Goal: Task Accomplishment & Management: Complete application form

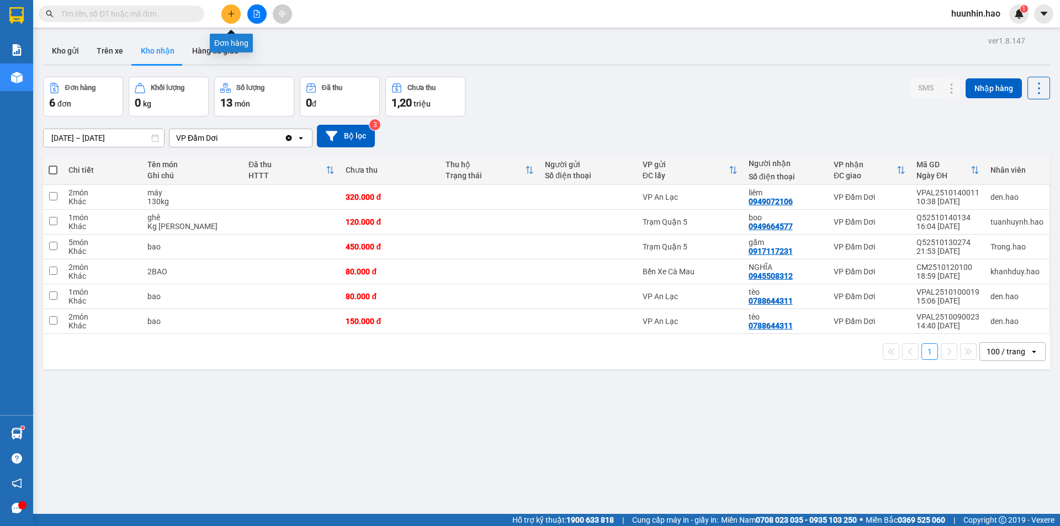
click at [234, 11] on icon "plus" at bounding box center [232, 14] width 8 height 8
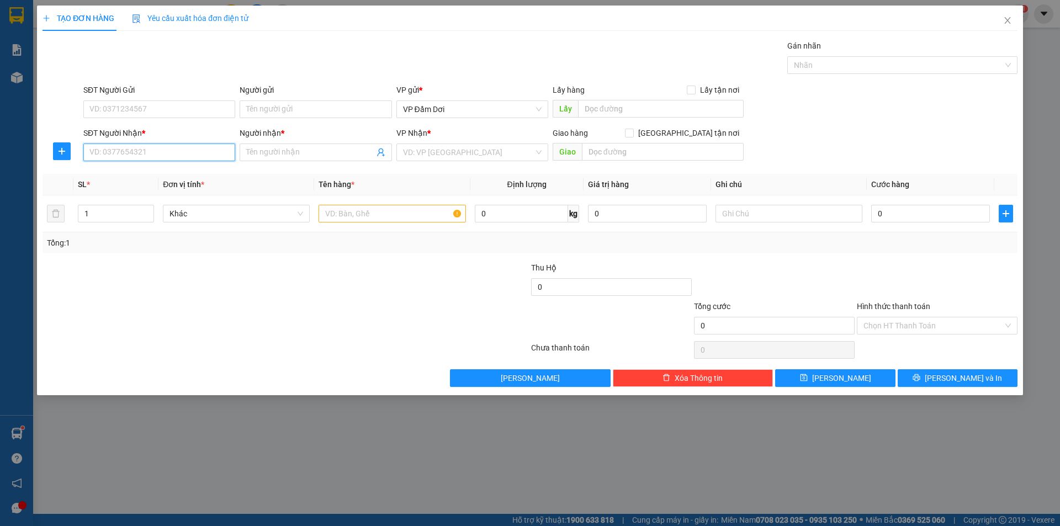
click at [178, 161] on input "SĐT Người Nhận *" at bounding box center [159, 153] width 152 height 18
type input "0983258483"
click at [176, 177] on div "0983258483 - [PERSON_NAME]" at bounding box center [159, 176] width 139 height 12
type input "[PERSON_NAME]"
checkbox input "true"
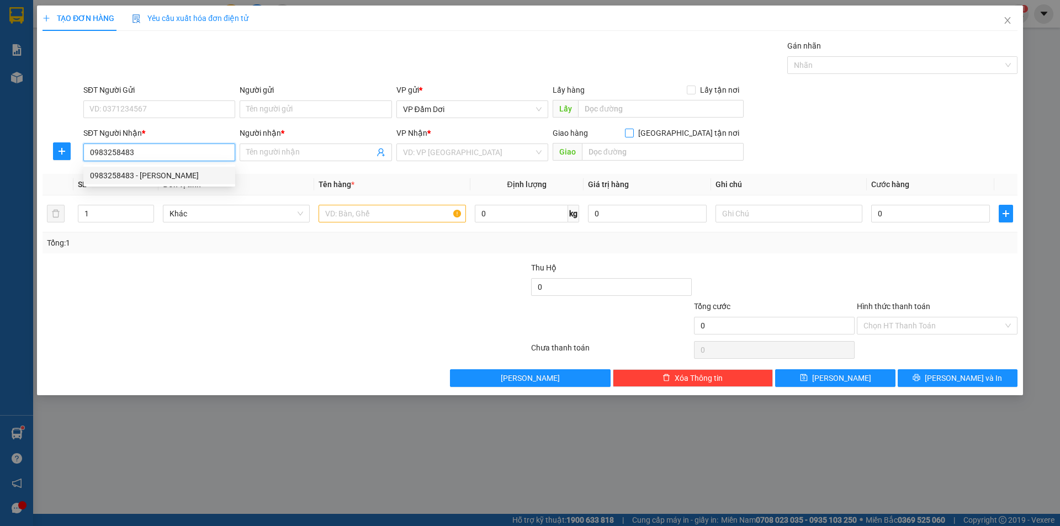
type input "1/15 Huỳnh lan khanh phường 2 quận [GEOGRAPHIC_DATA] (ship 50k)"
type input "50.000"
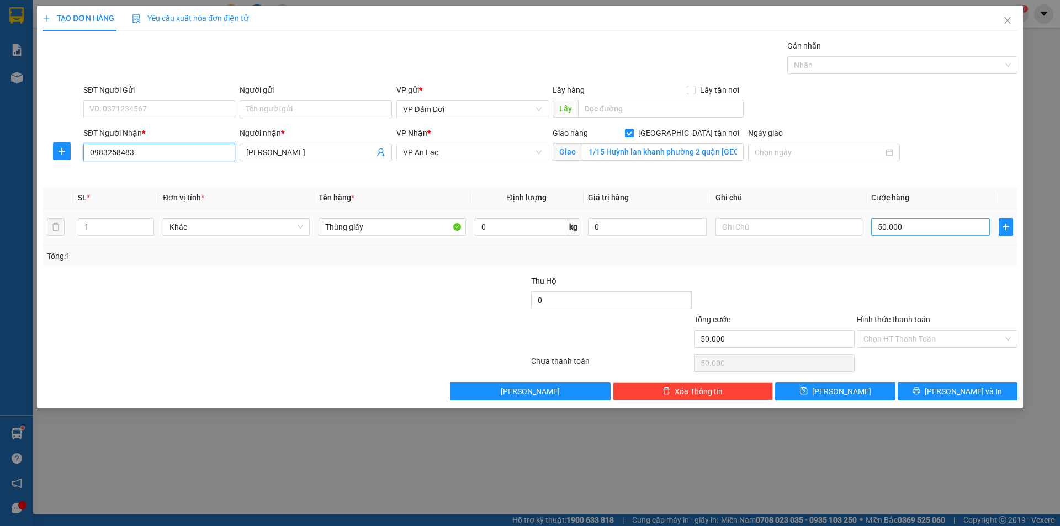
type input "0983258483"
click at [900, 221] on input "50.000" at bounding box center [931, 227] width 119 height 18
type input "0"
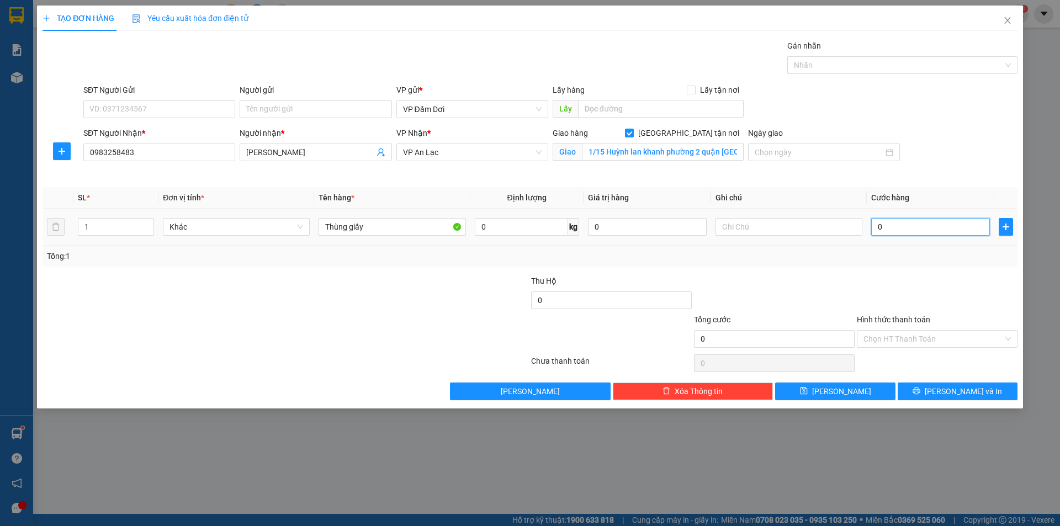
type input "8"
type input "08"
type input "80"
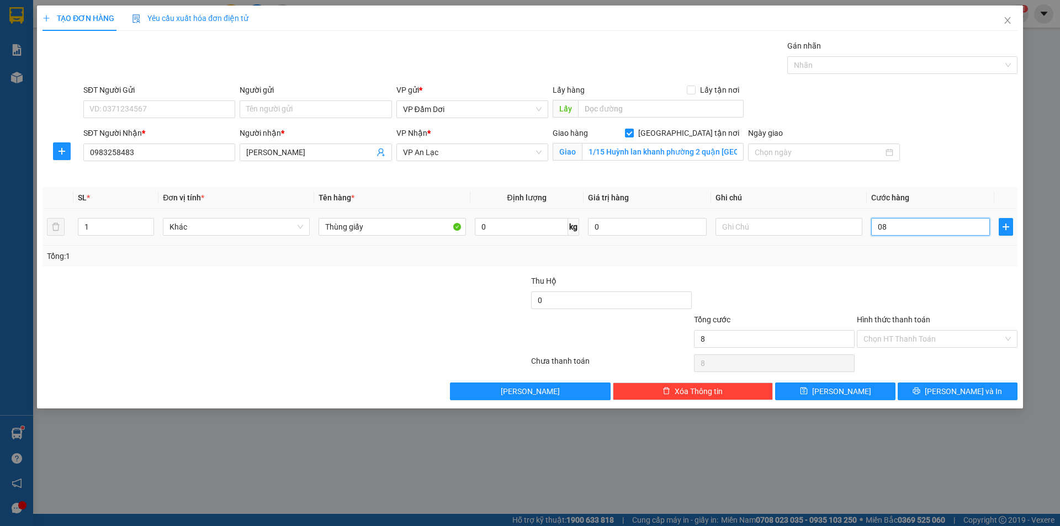
type input "080"
type input "800"
type input "0.800"
type input "8.000"
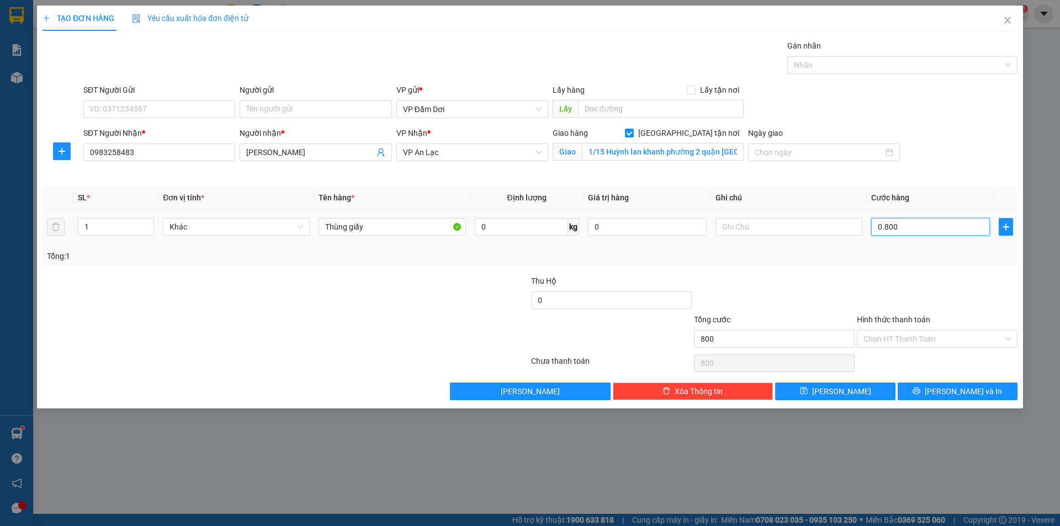
type input "8.000"
type input "08.000"
type input "80.000"
type input "080.000"
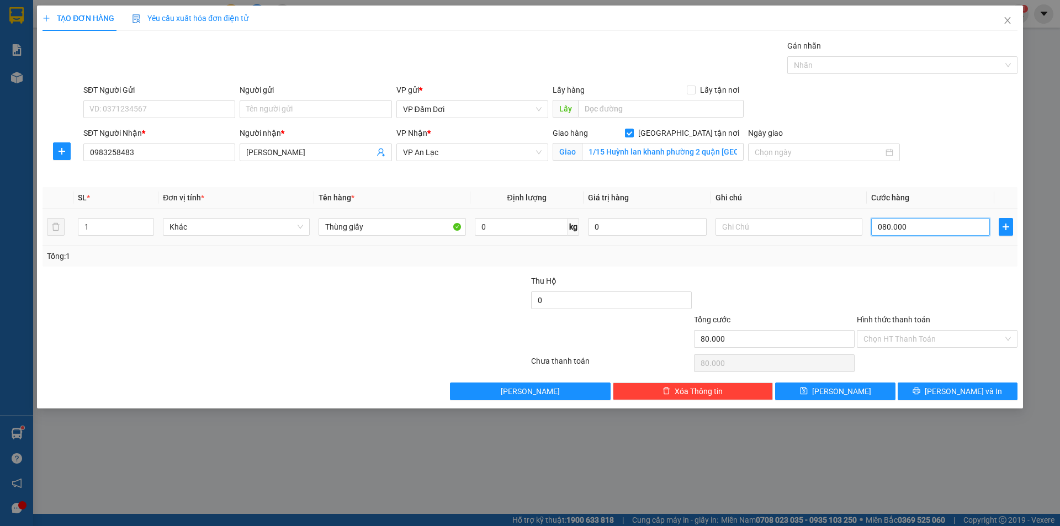
type input "800.000"
type input "0.800.000"
type input "80.000"
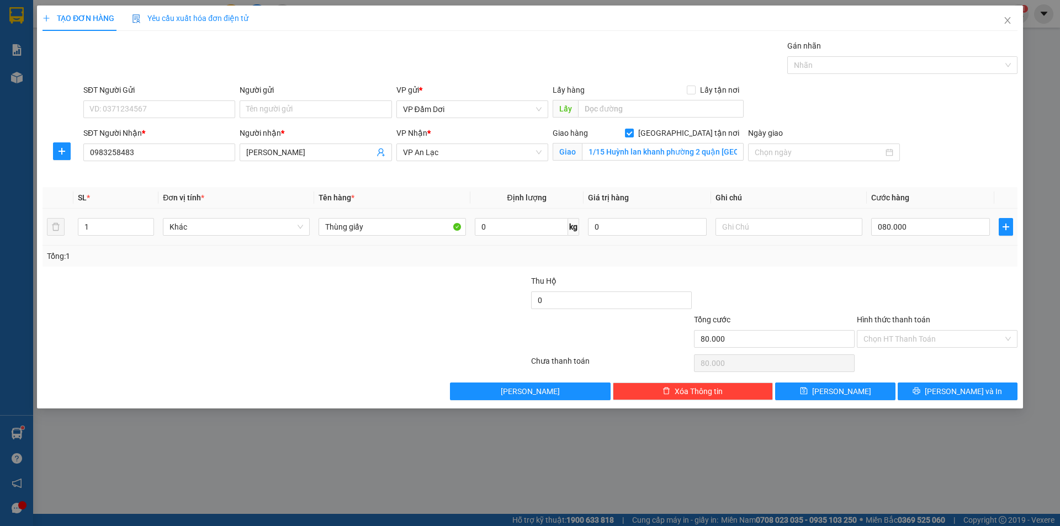
drag, startPoint x: 879, startPoint y: 254, endPoint x: 889, endPoint y: 238, distance: 18.9
click at [879, 255] on div "Tổng: 1" at bounding box center [530, 256] width 967 height 12
type input "80.000"
click at [926, 339] on input "Hình thức thanh toán" at bounding box center [934, 339] width 140 height 17
click at [915, 367] on div "Tại văn phòng" at bounding box center [937, 362] width 147 height 12
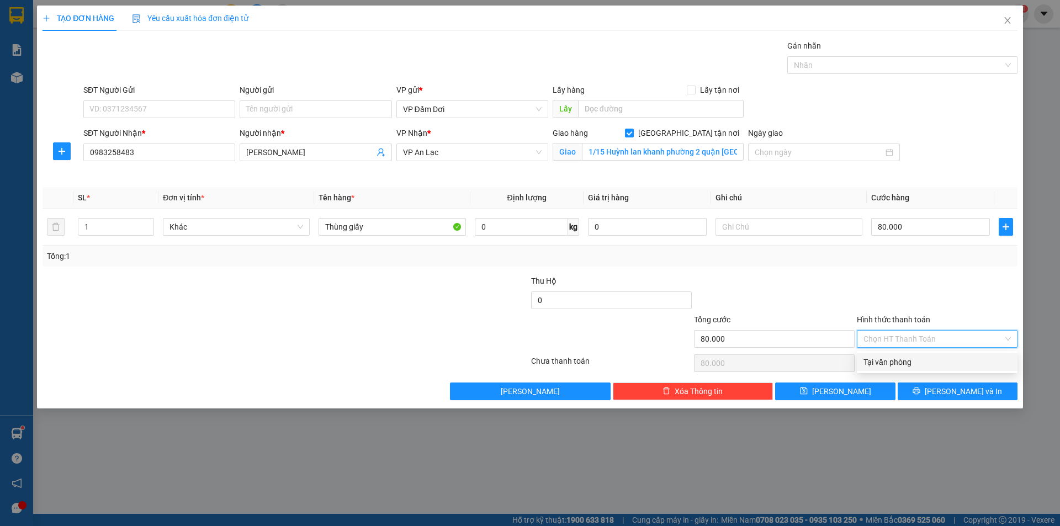
type input "0"
click at [415, 218] on div "Thùng giấy" at bounding box center [392, 227] width 147 height 22
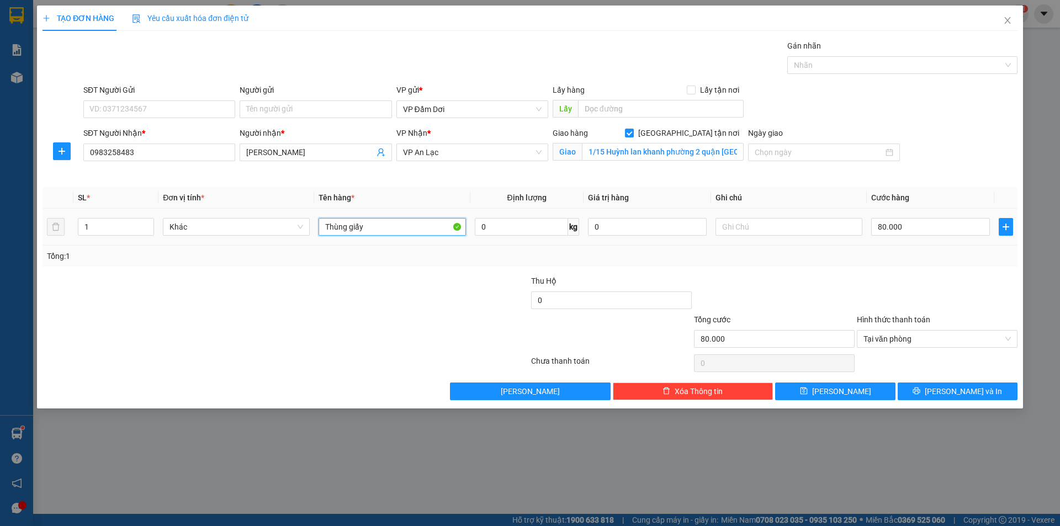
click at [411, 226] on input "Thùng giấy" at bounding box center [392, 227] width 147 height 18
type input "Thùng"
click at [954, 395] on span "[PERSON_NAME] và In" at bounding box center [963, 392] width 77 height 12
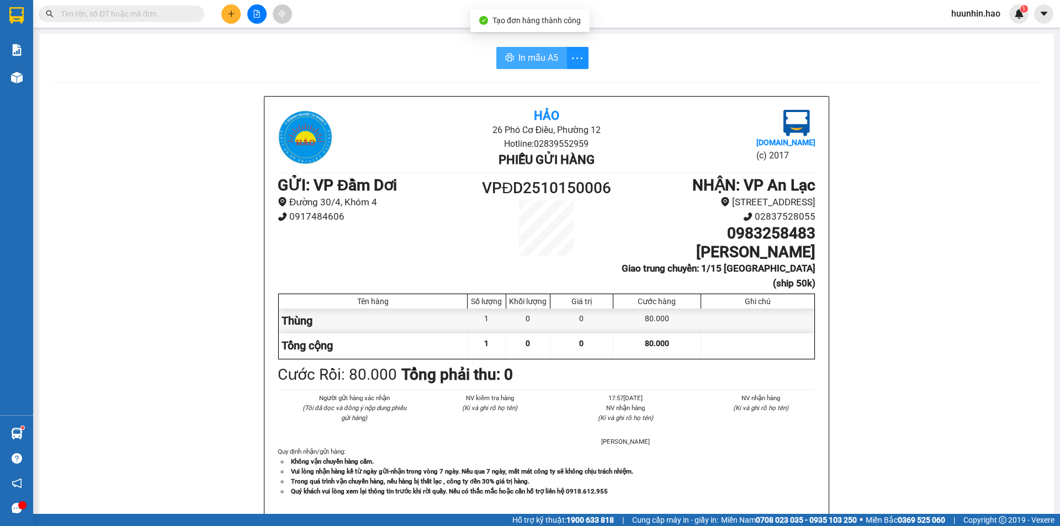
click at [539, 60] on span "In mẫu A5" at bounding box center [539, 58] width 40 height 14
